Goal: Task Accomplishment & Management: Use online tool/utility

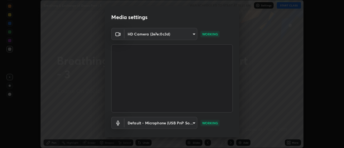
scroll to position [148, 344]
click at [177, 123] on body "Erase all Breathing & Exchange of Gases Part - 3 WAS SCHEDULED TO START AT 11:3…" at bounding box center [172, 74] width 344 height 148
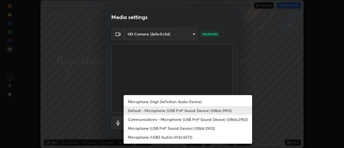
click at [159, 101] on li "Microphone (High Definition Audio Device)" at bounding box center [188, 101] width 129 height 9
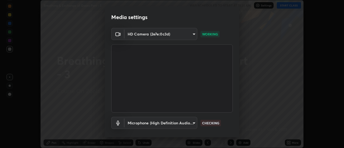
click at [166, 124] on body "Erase all Breathing & Exchange of Gases Part - 3 WAS SCHEDULED TO START AT 11:3…" at bounding box center [172, 74] width 344 height 148
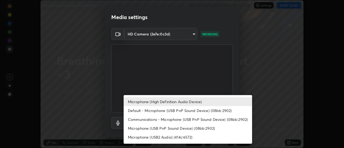
click at [155, 110] on li "Default - Microphone (USB PnP Sound Device) (08bb:2902)" at bounding box center [188, 110] width 129 height 9
type input "default"
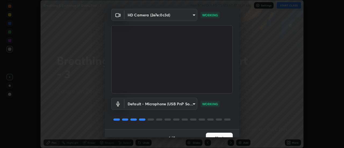
scroll to position [28, 0]
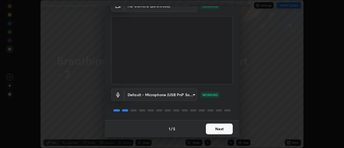
click at [222, 127] on button "Next" at bounding box center [219, 129] width 27 height 11
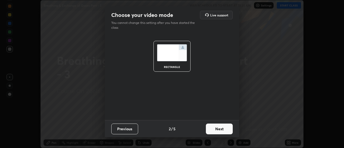
click at [223, 129] on button "Next" at bounding box center [219, 129] width 27 height 11
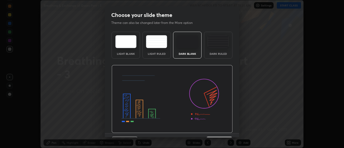
scroll to position [13, 0]
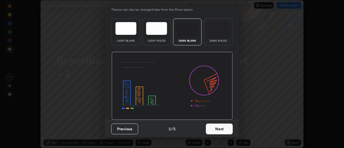
click at [226, 130] on button "Next" at bounding box center [219, 129] width 27 height 11
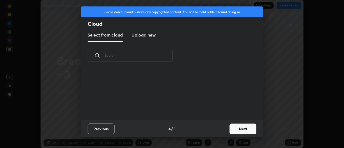
click at [234, 130] on button "Next" at bounding box center [243, 129] width 27 height 11
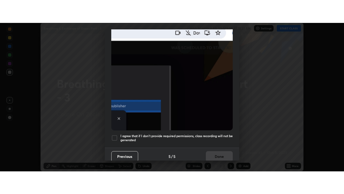
scroll to position [138, 0]
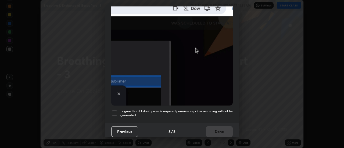
click at [116, 110] on div at bounding box center [114, 113] width 6 height 6
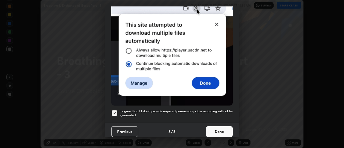
click at [213, 127] on button "Done" at bounding box center [219, 131] width 27 height 11
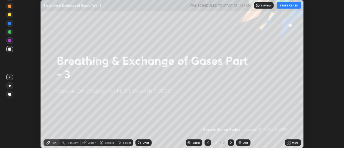
click at [288, 144] on icon at bounding box center [287, 143] width 1 height 1
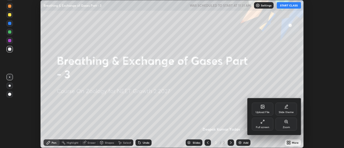
click at [264, 126] on div "Full screen" at bounding box center [262, 127] width 13 height 3
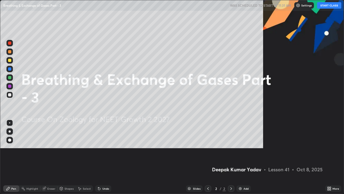
scroll to position [194, 344]
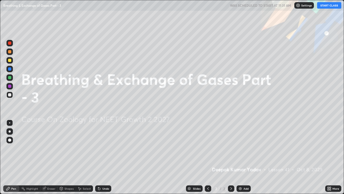
click at [240, 148] on img at bounding box center [240, 188] width 4 height 4
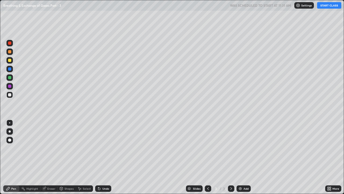
click at [326, 6] on button "START CLASS" at bounding box center [329, 5] width 24 height 6
click at [16, 148] on div "Pen" at bounding box center [11, 188] width 16 height 6
click at [12, 140] on div at bounding box center [9, 140] width 6 height 6
click at [10, 52] on div at bounding box center [9, 51] width 3 height 3
click at [12, 94] on div at bounding box center [9, 94] width 6 height 6
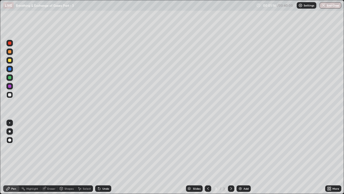
click at [50, 148] on div "Eraser" at bounding box center [51, 188] width 8 height 3
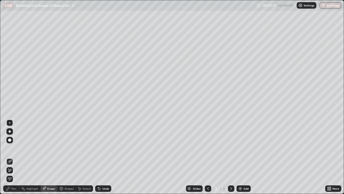
click at [14, 148] on div "Pen" at bounding box center [11, 188] width 16 height 6
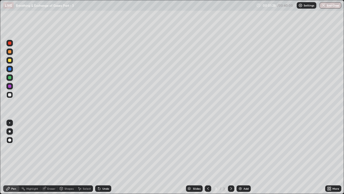
click at [12, 52] on div at bounding box center [9, 51] width 6 height 6
click at [11, 78] on div at bounding box center [9, 77] width 3 height 3
click at [12, 61] on div at bounding box center [9, 60] width 6 height 6
click at [10, 69] on div at bounding box center [9, 68] width 3 height 3
click at [11, 77] on div at bounding box center [9, 77] width 3 height 3
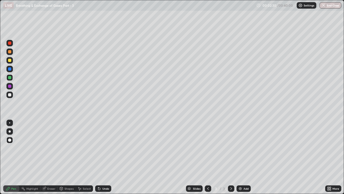
click at [11, 52] on div at bounding box center [9, 51] width 3 height 3
click at [32, 148] on div "Highlight" at bounding box center [32, 188] width 12 height 3
click at [12, 148] on div at bounding box center [9, 170] width 6 height 6
click at [10, 94] on div at bounding box center [9, 94] width 3 height 3
click at [10, 86] on div at bounding box center [9, 85] width 3 height 3
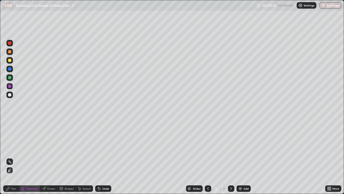
click at [10, 77] on div at bounding box center [9, 77] width 3 height 3
click at [97, 148] on icon at bounding box center [99, 188] width 4 height 4
click at [14, 148] on div "Pen" at bounding box center [11, 188] width 16 height 6
click at [9, 43] on div at bounding box center [9, 42] width 3 height 3
click at [240, 148] on img at bounding box center [240, 188] width 4 height 4
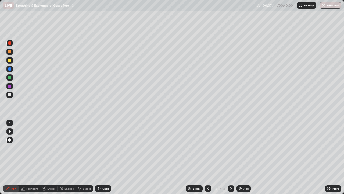
click at [101, 148] on icon at bounding box center [99, 188] width 4 height 4
click at [98, 148] on icon at bounding box center [98, 187] width 1 height 1
click at [10, 94] on div at bounding box center [9, 94] width 3 height 3
click at [10, 87] on div at bounding box center [9, 85] width 3 height 3
click at [9, 77] on div at bounding box center [9, 77] width 3 height 3
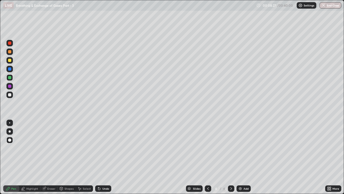
click at [9, 42] on div at bounding box center [9, 42] width 3 height 3
click at [33, 148] on div "Highlight" at bounding box center [32, 188] width 12 height 3
click at [9, 148] on icon at bounding box center [9, 170] width 1 height 1
click at [9, 69] on div at bounding box center [9, 68] width 3 height 3
click at [12, 148] on div "Pen" at bounding box center [13, 188] width 5 height 3
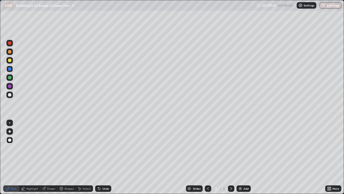
click at [10, 77] on div at bounding box center [9, 77] width 3 height 3
click at [10, 60] on div at bounding box center [9, 60] width 3 height 3
click at [9, 78] on div at bounding box center [9, 77] width 3 height 3
click at [9, 60] on div at bounding box center [9, 60] width 3 height 3
click at [240, 148] on img at bounding box center [240, 188] width 4 height 4
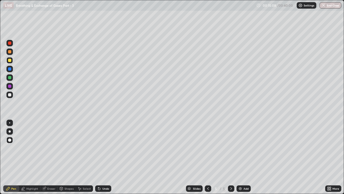
click at [12, 94] on div at bounding box center [9, 94] width 6 height 6
click at [10, 79] on div at bounding box center [9, 77] width 3 height 3
click at [99, 148] on icon at bounding box center [99, 188] width 2 height 2
click at [30, 148] on div "Highlight" at bounding box center [32, 188] width 12 height 3
click at [10, 94] on div at bounding box center [9, 94] width 3 height 3
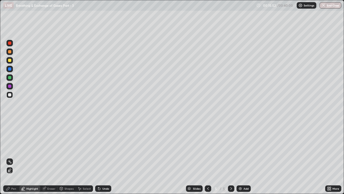
click at [10, 43] on div at bounding box center [9, 42] width 3 height 3
click at [12, 63] on div at bounding box center [9, 60] width 6 height 6
click at [15, 148] on div "Pen" at bounding box center [13, 188] width 5 height 3
click at [9, 76] on div at bounding box center [9, 77] width 3 height 3
click at [238, 148] on img at bounding box center [240, 188] width 4 height 4
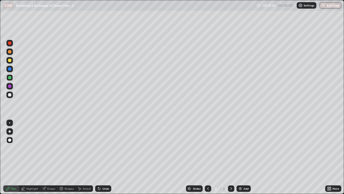
click at [8, 43] on div at bounding box center [9, 43] width 6 height 6
click at [206, 148] on icon at bounding box center [208, 188] width 4 height 4
click at [208, 148] on icon at bounding box center [208, 188] width 4 height 4
click at [207, 148] on icon at bounding box center [208, 188] width 4 height 4
click at [9, 94] on div at bounding box center [9, 94] width 3 height 3
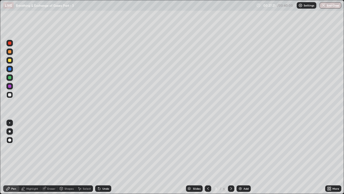
click at [11, 44] on div at bounding box center [9, 42] width 3 height 3
click at [207, 148] on icon at bounding box center [208, 188] width 4 height 4
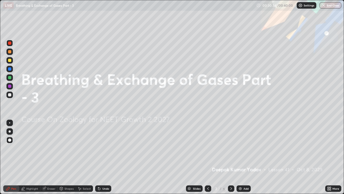
click at [230, 148] on icon at bounding box center [231, 188] width 4 height 4
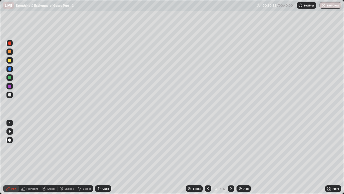
click at [231, 148] on icon at bounding box center [231, 188] width 4 height 4
click at [230, 148] on icon at bounding box center [231, 188] width 4 height 4
click at [231, 148] on icon at bounding box center [231, 188] width 4 height 4
click at [241, 148] on img at bounding box center [240, 188] width 4 height 4
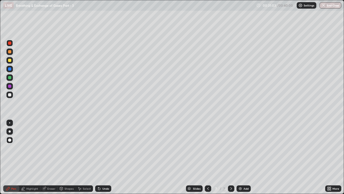
click at [10, 77] on div at bounding box center [9, 77] width 3 height 3
click at [10, 61] on div at bounding box center [9, 60] width 3 height 3
click at [8, 77] on div at bounding box center [9, 77] width 3 height 3
click at [10, 87] on div at bounding box center [9, 85] width 3 height 3
click at [10, 44] on div at bounding box center [9, 42] width 3 height 3
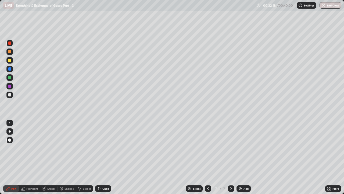
click at [11, 51] on div at bounding box center [9, 51] width 3 height 3
click at [11, 69] on div at bounding box center [9, 68] width 3 height 3
click at [12, 77] on div at bounding box center [9, 77] width 6 height 6
click at [11, 95] on div at bounding box center [9, 94] width 3 height 3
click at [238, 148] on img at bounding box center [240, 188] width 4 height 4
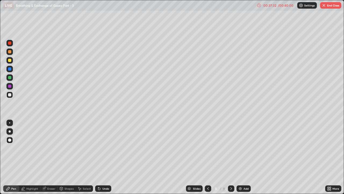
click at [207, 148] on icon at bounding box center [208, 188] width 4 height 4
click at [238, 148] on img at bounding box center [240, 188] width 4 height 4
click at [100, 148] on icon at bounding box center [99, 188] width 4 height 4
click at [98, 148] on icon at bounding box center [98, 187] width 1 height 1
click at [98, 148] on icon at bounding box center [99, 188] width 2 height 2
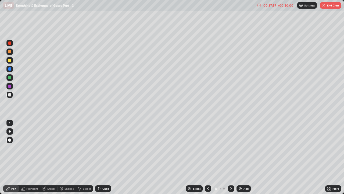
click at [97, 148] on icon at bounding box center [99, 188] width 4 height 4
click at [10, 62] on div at bounding box center [9, 60] width 3 height 3
click at [10, 77] on div at bounding box center [9, 77] width 3 height 3
click at [100, 148] on icon at bounding box center [99, 188] width 4 height 4
click at [101, 148] on div "Undo" at bounding box center [103, 188] width 16 height 6
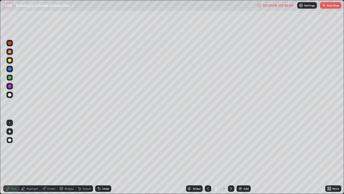
click at [101, 148] on div "Undo" at bounding box center [103, 188] width 16 height 6
click at [98, 148] on icon at bounding box center [98, 187] width 1 height 1
click at [9, 94] on div at bounding box center [9, 94] width 3 height 3
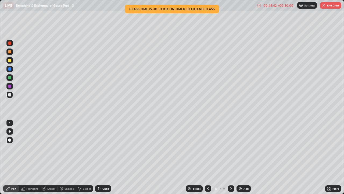
click at [10, 43] on div at bounding box center [9, 42] width 3 height 3
click at [240, 148] on img at bounding box center [240, 188] width 4 height 4
click at [12, 60] on div at bounding box center [9, 60] width 6 height 6
click at [10, 80] on div at bounding box center [9, 77] width 6 height 6
click at [10, 69] on div at bounding box center [9, 68] width 3 height 3
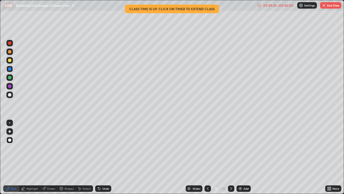
click at [12, 94] on div at bounding box center [9, 94] width 6 height 6
click at [10, 51] on div at bounding box center [9, 51] width 3 height 3
click at [10, 69] on div at bounding box center [9, 68] width 3 height 3
click at [194, 148] on div "Slides" at bounding box center [197, 188] width 8 height 3
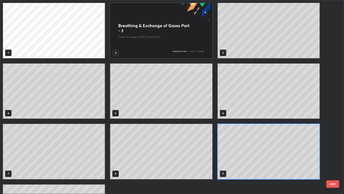
scroll to position [191, 341]
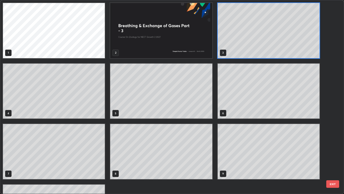
click at [329, 148] on button "EXIT" at bounding box center [332, 184] width 13 height 8
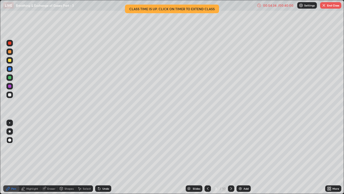
click at [9, 94] on div at bounding box center [9, 94] width 3 height 3
click at [48, 148] on div "Eraser" at bounding box center [51, 188] width 8 height 3
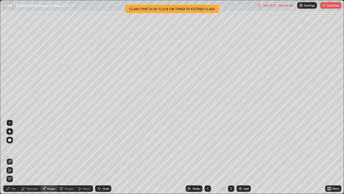
click at [195, 148] on div "Slides" at bounding box center [197, 188] width 8 height 3
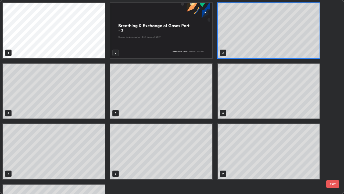
click at [329, 148] on button "EXIT" at bounding box center [332, 184] width 13 height 8
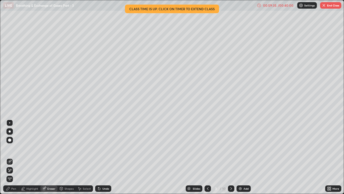
click at [330, 6] on button "End Class" at bounding box center [330, 5] width 21 height 6
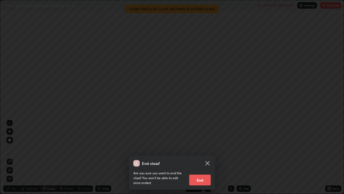
click at [206, 148] on button "End" at bounding box center [200, 179] width 22 height 11
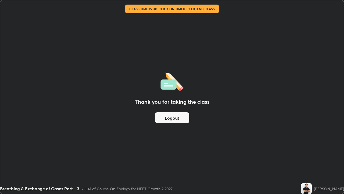
click at [175, 118] on button "Logout" at bounding box center [172, 117] width 34 height 11
